Goal: Task Accomplishment & Management: Complete application form

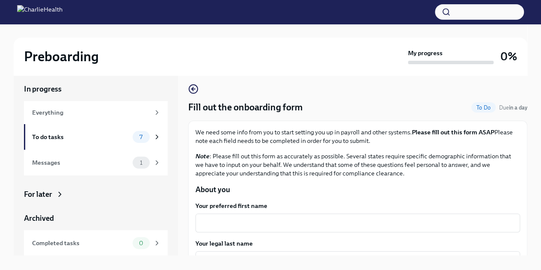
scroll to position [15, 0]
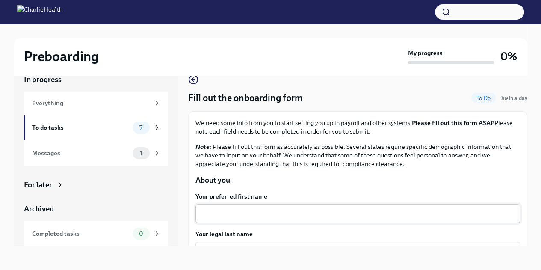
click at [330, 214] on textarea "Your preferred first name" at bounding box center [358, 213] width 315 height 10
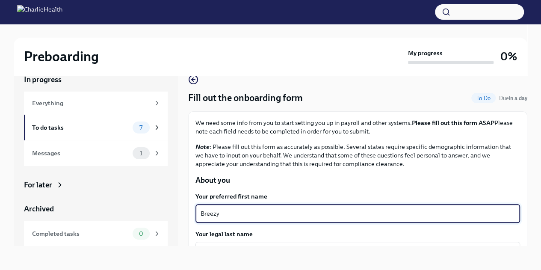
type textarea "Breezy"
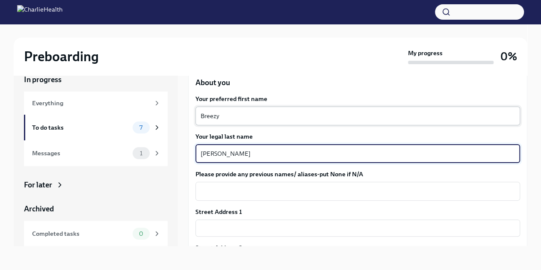
type textarea "[PERSON_NAME]"
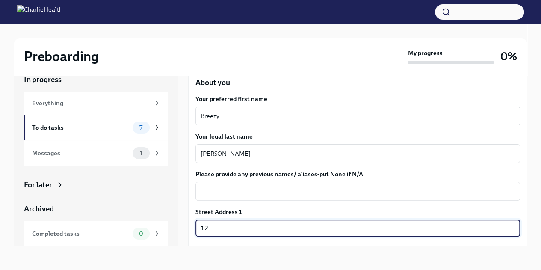
type input "[STREET_ADDRESS]"
type input "C4"
type input "98119"
type input "[GEOGRAPHIC_DATA]"
type input "[US_STATE]"
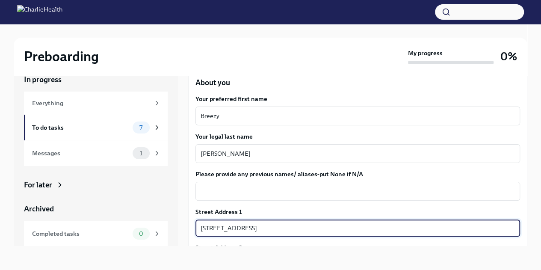
type input "US"
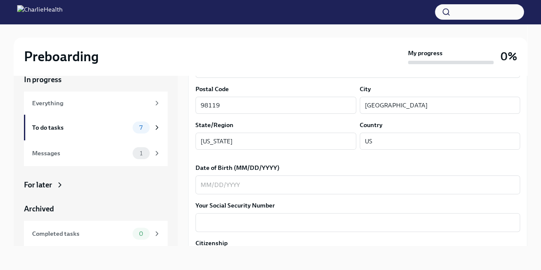
scroll to position [340, 0]
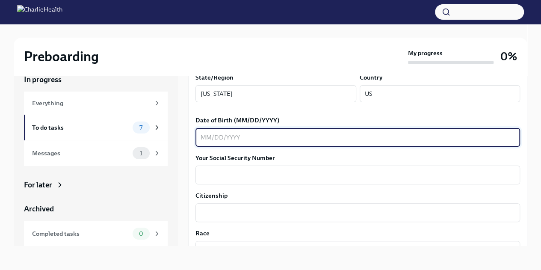
click at [350, 140] on textarea "Date of Birth (MM/DD/YYYY)" at bounding box center [358, 137] width 315 height 10
type textarea "[DATE]"
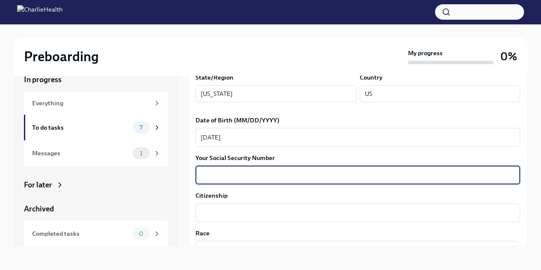
click at [332, 170] on textarea "Your Social Security Number" at bounding box center [358, 175] width 315 height 10
type textarea "139961193"
click at [306, 215] on textarea "Citizenship" at bounding box center [358, 213] width 315 height 10
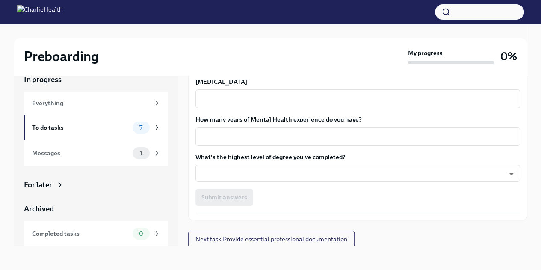
scroll to position [793, 0]
type textarea "[DEMOGRAPHIC_DATA] citizen"
click at [446, 143] on div "x ​" at bounding box center [358, 135] width 325 height 19
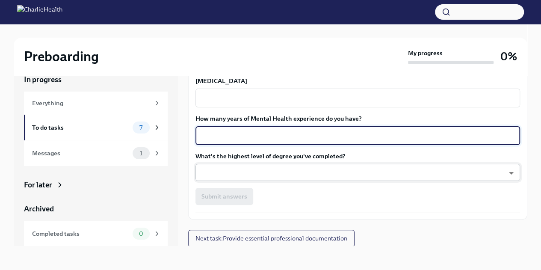
click at [437, 177] on body "Preboarding My progress 0% In progress Everything To do tasks 7 Messages 1 For …" at bounding box center [270, 127] width 541 height 285
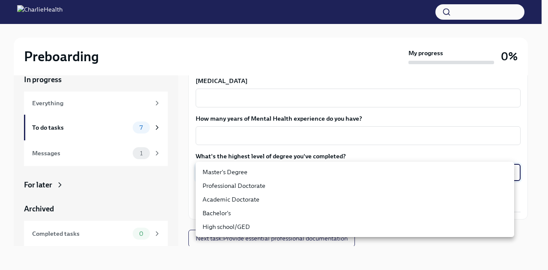
click at [357, 165] on ul "Master's Degree Professional Doctorate Academic Doctorate Bachelor's High schoo…" at bounding box center [355, 199] width 318 height 75
click at [351, 172] on li "Master's Degree" at bounding box center [355, 172] width 318 height 14
type input "2vBr-ghkD"
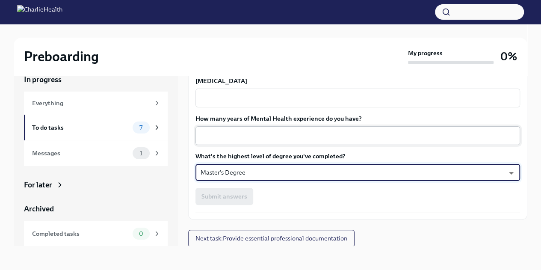
click at [315, 132] on textarea "How many years of Mental Health experience do you have?" at bounding box center [358, 136] width 315 height 10
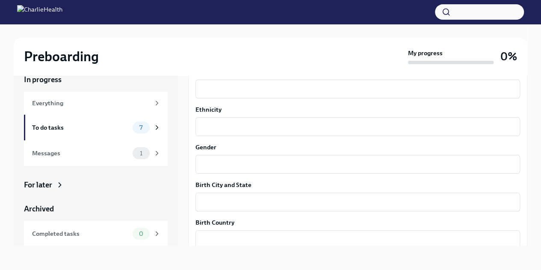
scroll to position [468, 0]
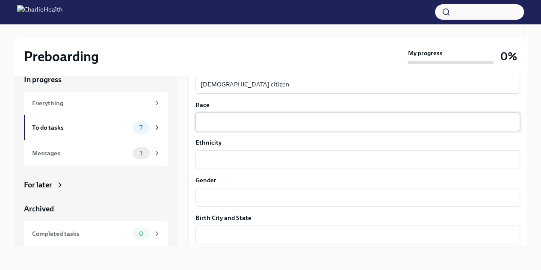
type textarea "5"
click at [339, 124] on textarea "Race" at bounding box center [358, 122] width 315 height 10
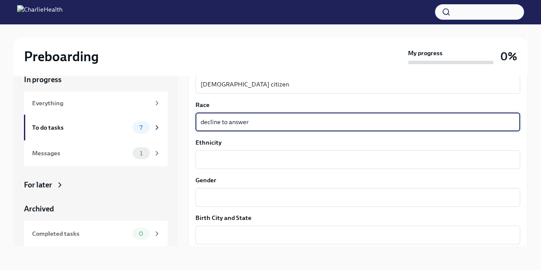
type textarea "decline to answer"
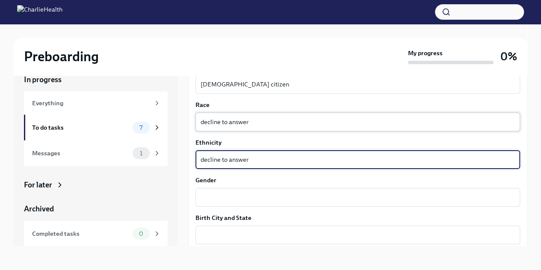
type textarea "decline to answer"
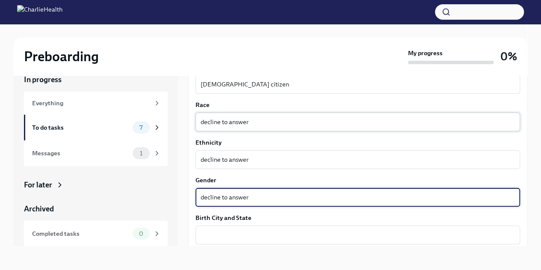
type textarea "decline to answer"
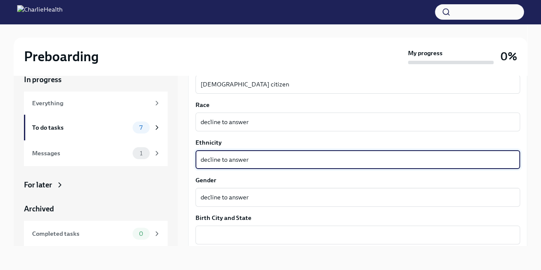
drag, startPoint x: 260, startPoint y: 156, endPoint x: 187, endPoint y: 163, distance: 72.7
click at [187, 163] on div "In progress Everything To do tasks 7 Messages 1 For later Archived Completed ta…" at bounding box center [271, 153] width 514 height 185
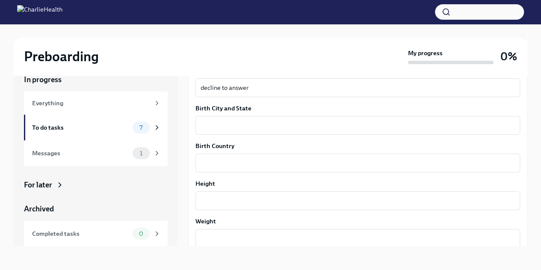
scroll to position [592, 0]
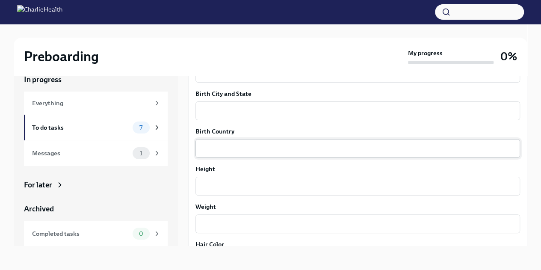
click at [283, 146] on textarea "Birth Country" at bounding box center [358, 148] width 315 height 10
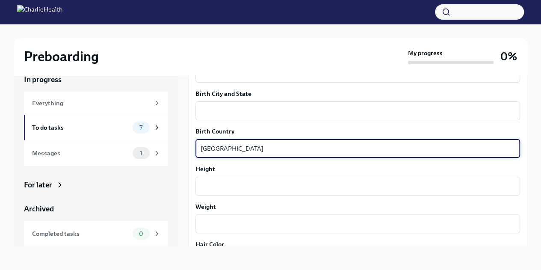
type textarea "[GEOGRAPHIC_DATA]"
click at [293, 99] on div "Birth City and State x ​" at bounding box center [358, 104] width 325 height 31
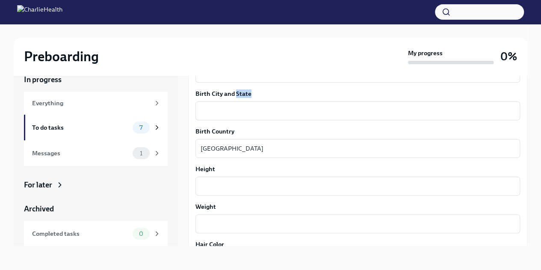
click at [293, 99] on div "Birth City and State x ​" at bounding box center [358, 104] width 325 height 31
click at [291, 106] on textarea "Birth City and State" at bounding box center [358, 111] width 315 height 10
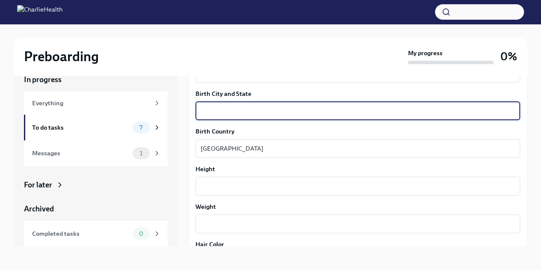
paste textarea "decline to answer"
type textarea "decline to answer"
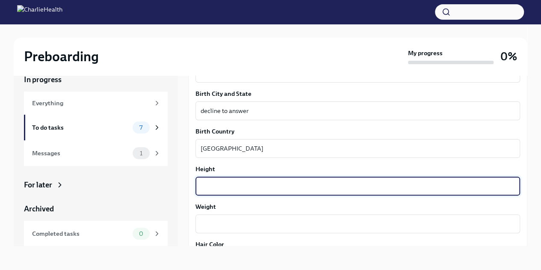
click at [234, 186] on textarea "Height" at bounding box center [358, 186] width 315 height 10
paste textarea "decline to answer"
type textarea "decline to answer"
click at [233, 226] on textarea "Weight" at bounding box center [358, 224] width 315 height 10
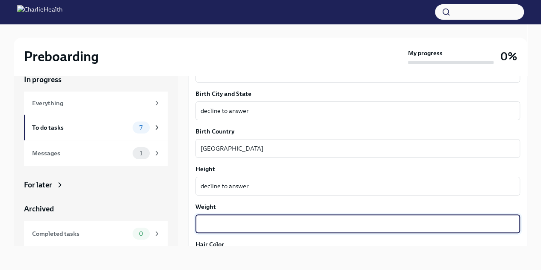
paste textarea "decline to answer"
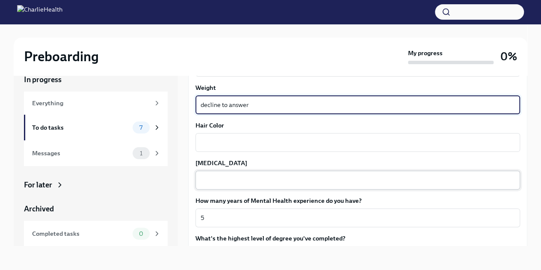
scroll to position [720, 0]
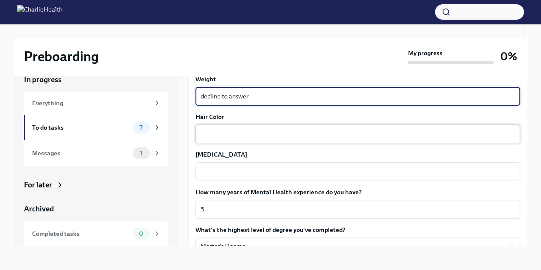
type textarea "decline to answer"
click at [343, 138] on textarea "Hair Color" at bounding box center [358, 134] width 315 height 10
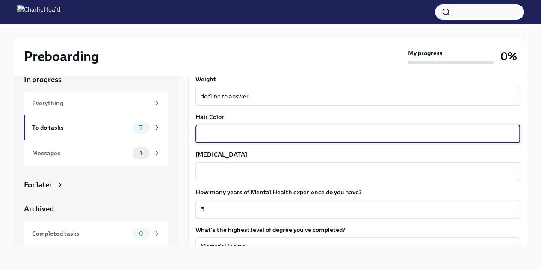
paste textarea "decline to answer"
type textarea "decline to answer"
click at [327, 169] on textarea "[MEDICAL_DATA]" at bounding box center [358, 171] width 315 height 10
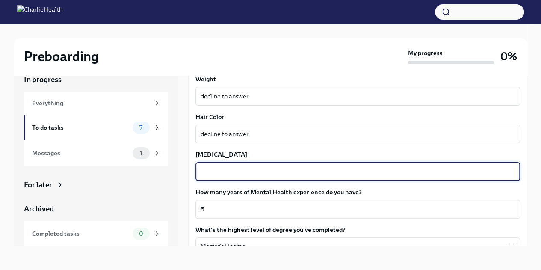
paste textarea "decline to answer"
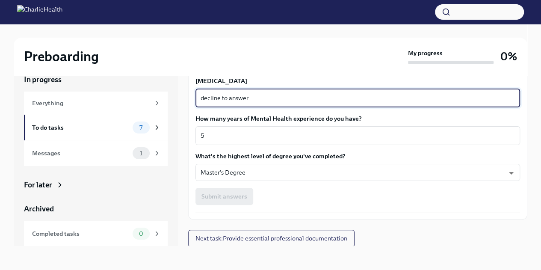
type textarea "decline to answer"
click at [288, 191] on div "Submit answers" at bounding box center [358, 196] width 325 height 17
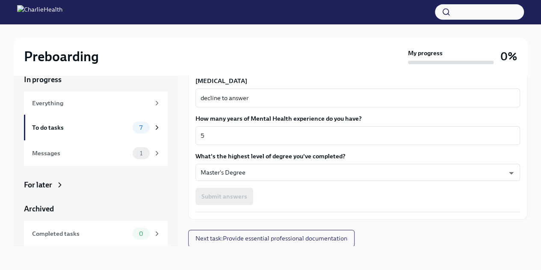
click at [232, 196] on div "Submit answers" at bounding box center [358, 196] width 325 height 17
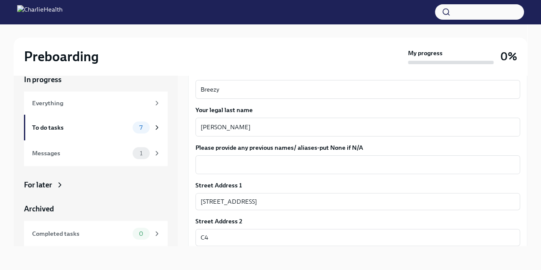
scroll to position [127, 0]
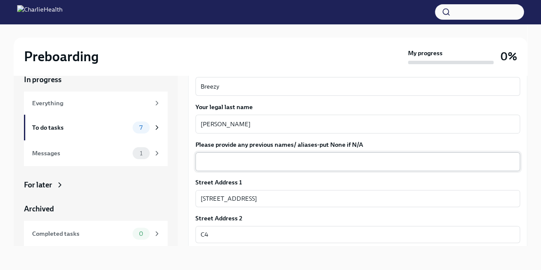
click at [324, 164] on textarea "Please provide any previous names/ aliases-put None if N/A" at bounding box center [358, 162] width 315 height 10
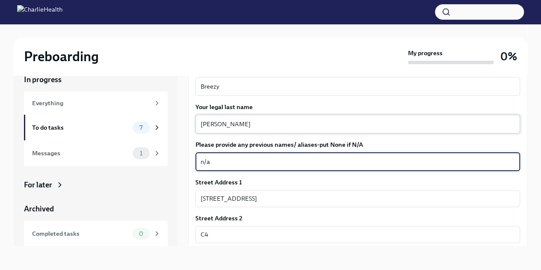
type textarea "n/a"
click at [389, 132] on div "[PERSON_NAME] x ​" at bounding box center [358, 124] width 325 height 19
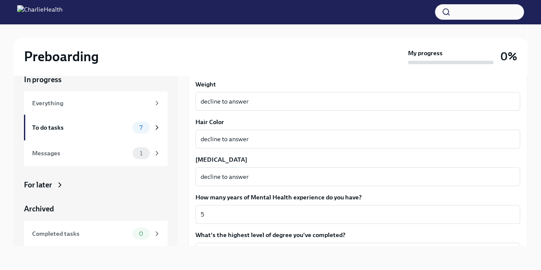
scroll to position [793, 0]
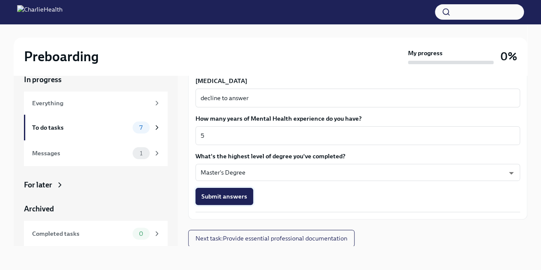
click at [230, 193] on span "Submit answers" at bounding box center [225, 196] width 46 height 9
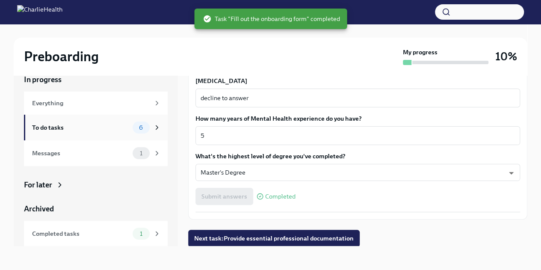
click at [106, 135] on div "To do tasks 6" at bounding box center [96, 128] width 144 height 26
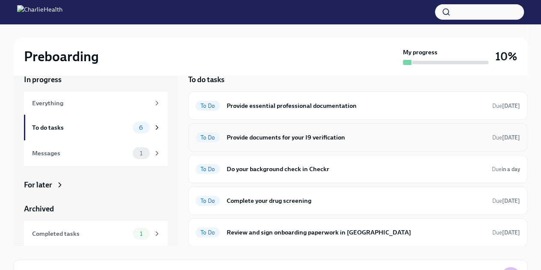
click at [330, 146] on div "To Do Provide documents for your I9 verification Due [DATE]" at bounding box center [357, 137] width 339 height 28
click at [213, 107] on span "To Do" at bounding box center [208, 106] width 24 height 6
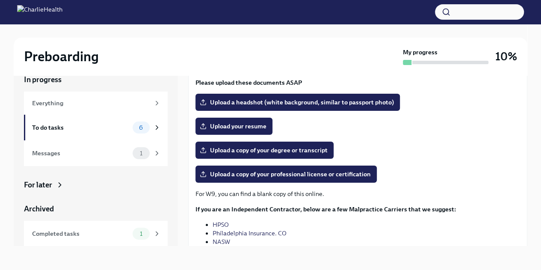
scroll to position [113, 0]
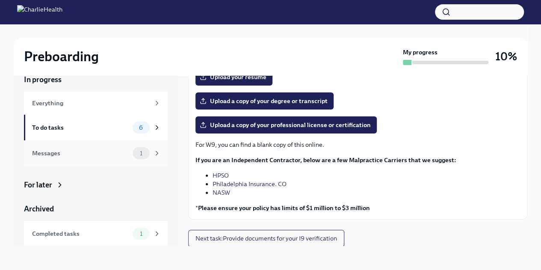
click at [104, 157] on div "Messages" at bounding box center [80, 153] width 97 height 9
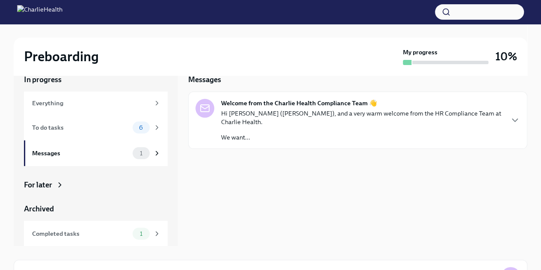
click at [294, 117] on p "Hi [PERSON_NAME] ([PERSON_NAME]), and a very warm welcome from the HR Complianc…" at bounding box center [362, 117] width 282 height 17
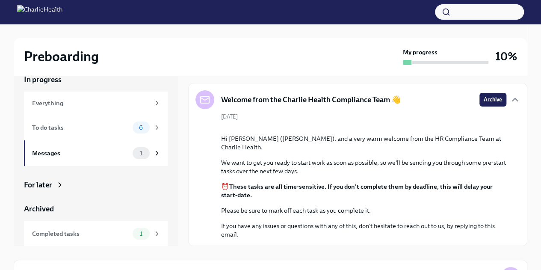
scroll to position [80, 0]
